Goal: Task Accomplishment & Management: Manage account settings

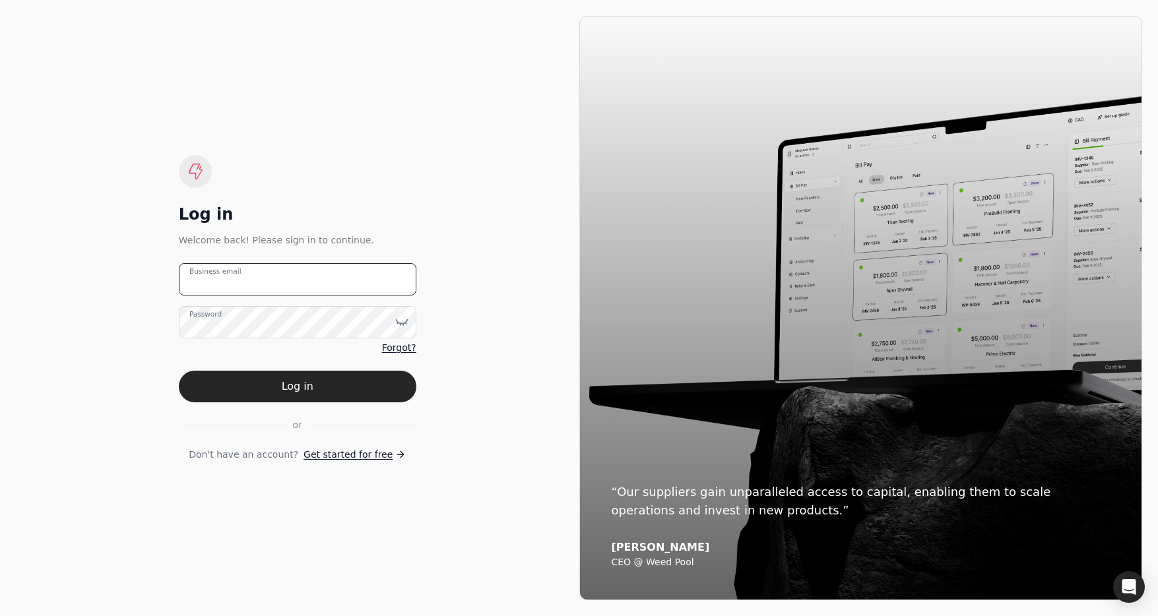
click at [341, 282] on email "Business email" at bounding box center [298, 279] width 238 height 32
click at [302, 277] on email "team+enviro" at bounding box center [298, 279] width 238 height 32
type email "[EMAIL_ADDRESS][DOMAIN_NAME]"
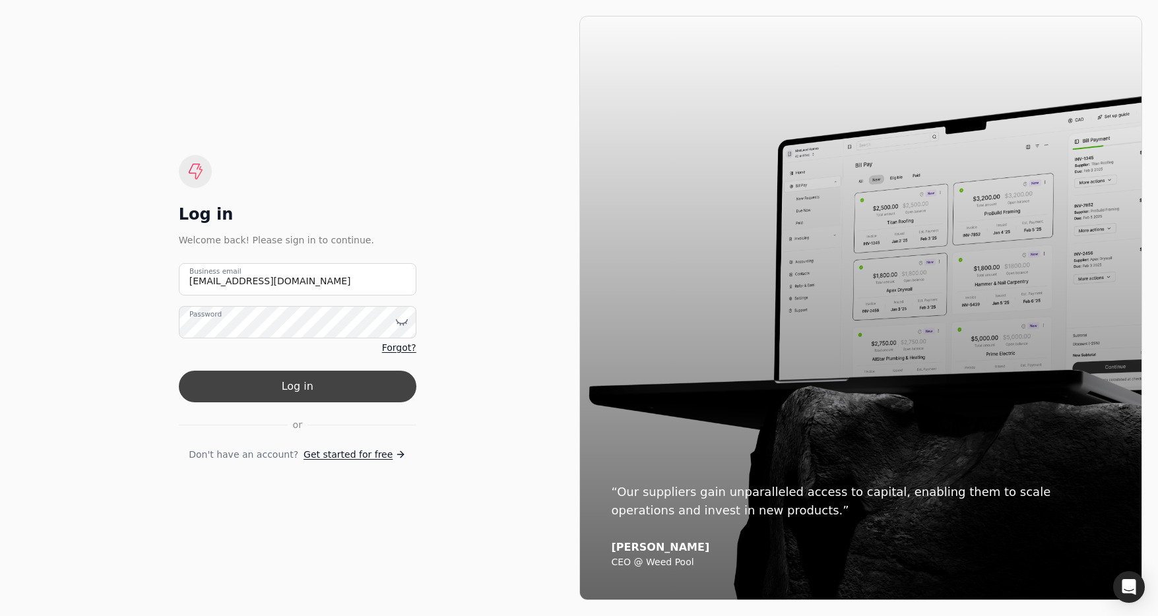
click at [385, 377] on button "Log in" at bounding box center [298, 387] width 238 height 32
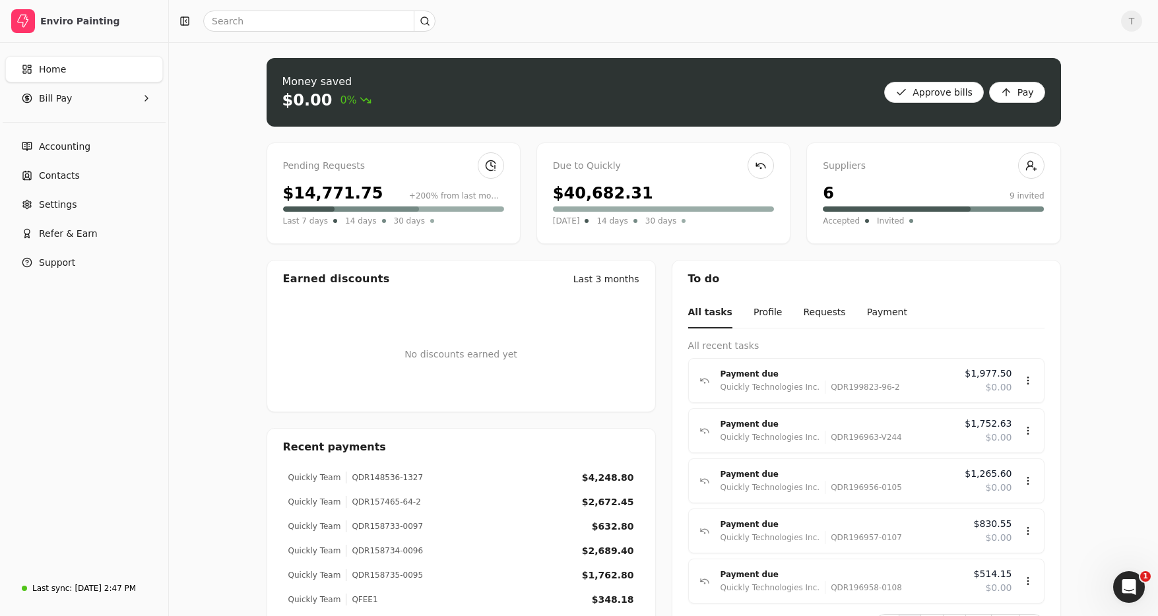
click at [1125, 32] on div "T" at bounding box center [663, 21] width 989 height 42
click at [1130, 14] on span "T" at bounding box center [1131, 21] width 21 height 21
drag, startPoint x: 1062, startPoint y: 96, endPoint x: 1049, endPoint y: 96, distance: 12.6
click at [1060, 96] on link "Sign Out" at bounding box center [1068, 99] width 143 height 22
